Goal: Check status: Check status

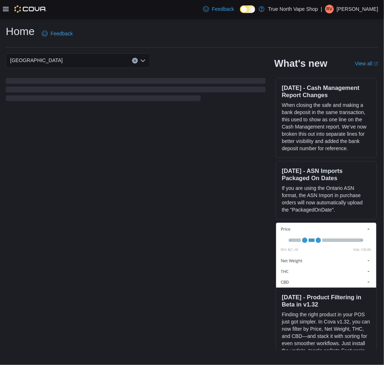
click at [4, 9] on icon at bounding box center [6, 9] width 6 height 6
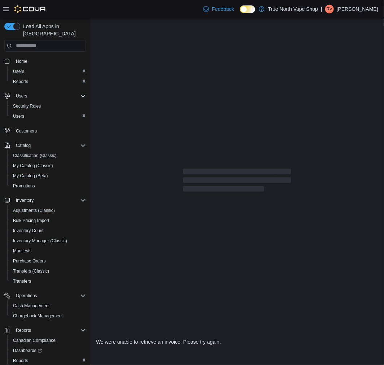
click at [365, 6] on p "Ryan Vape" at bounding box center [357, 9] width 41 height 9
click at [340, 72] on span "Sign Out" at bounding box center [331, 71] width 19 height 7
